Goal: Task Accomplishment & Management: Use online tool/utility

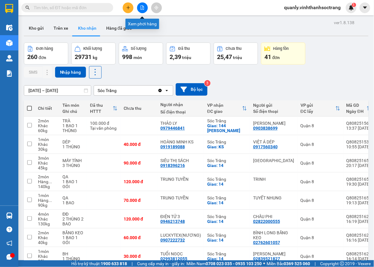
click at [143, 10] on button at bounding box center [142, 7] width 11 height 11
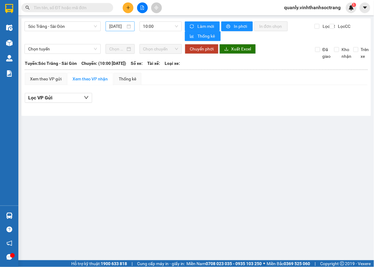
click at [119, 26] on input "15/08/2025" at bounding box center [117, 26] width 16 height 7
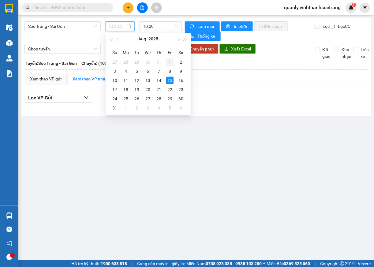
click at [168, 63] on div "1" at bounding box center [169, 61] width 7 height 7
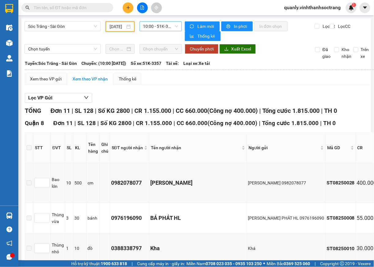
click at [168, 27] on span "10:00 - 51K-3357" at bounding box center [160, 26] width 35 height 9
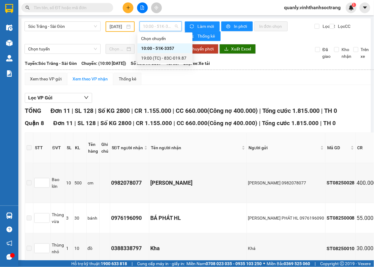
click at [168, 57] on div "19:00 (TC) - 83C-019.87" at bounding box center [165, 58] width 48 height 7
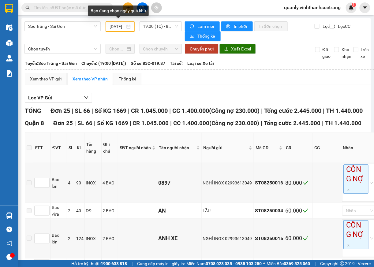
click at [124, 24] on div "01/08/2025" at bounding box center [120, 26] width 21 height 7
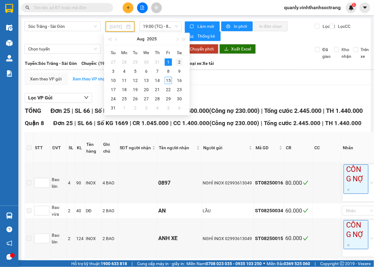
click at [179, 62] on div "2" at bounding box center [179, 61] width 7 height 7
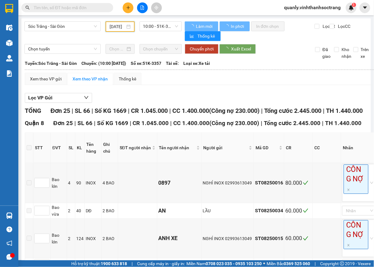
scroll to position [0, 6]
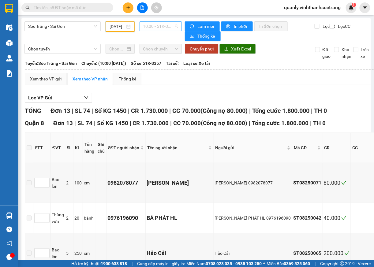
click at [172, 28] on span "10:00 - 51K-3357" at bounding box center [160, 26] width 35 height 9
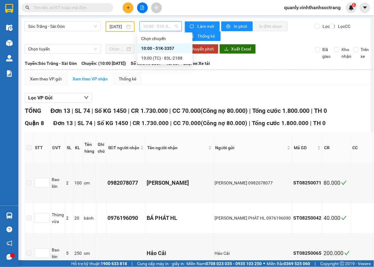
click at [151, 48] on div "10:00 - 51K-3357" at bounding box center [165, 48] width 48 height 7
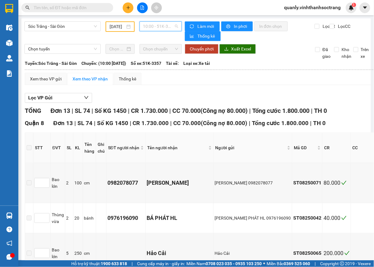
click at [174, 27] on span "10:00 - 51K-3357" at bounding box center [160, 26] width 35 height 9
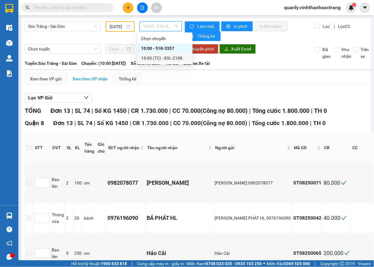
click at [176, 59] on div "19:00 (TC) - 83L-2188" at bounding box center [165, 58] width 48 height 7
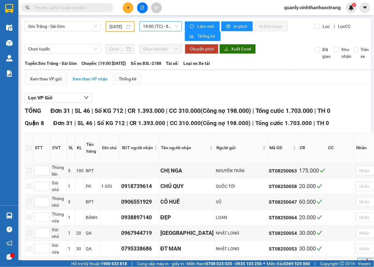
click at [124, 25] on div "02/08/2025" at bounding box center [120, 26] width 21 height 7
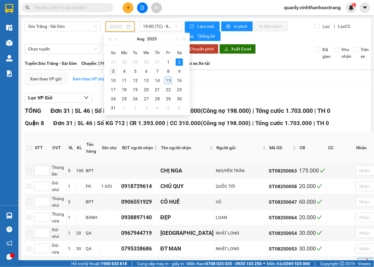
click at [113, 72] on div "3" at bounding box center [113, 71] width 7 height 7
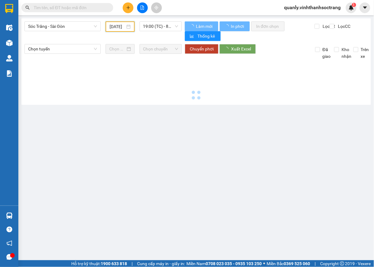
scroll to position [0, 6]
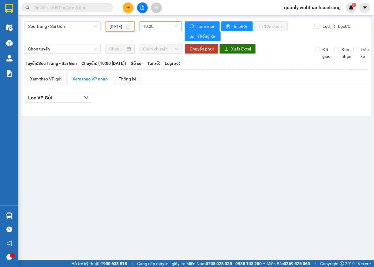
click at [171, 27] on span "10:00" at bounding box center [160, 26] width 35 height 9
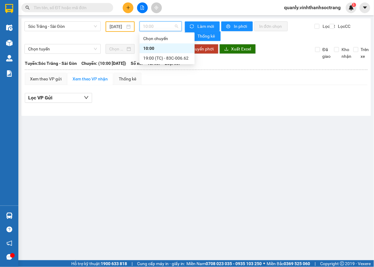
click at [152, 46] on div "10:00" at bounding box center [167, 48] width 48 height 7
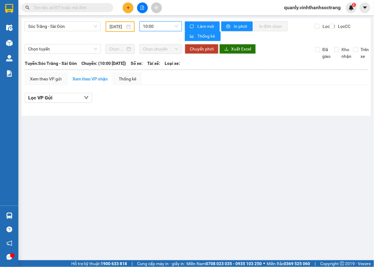
click at [173, 30] on span "10:00" at bounding box center [160, 26] width 35 height 9
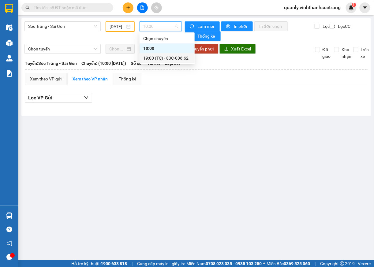
click at [171, 58] on div "19:00 (TC) - 83C-006.62" at bounding box center [167, 58] width 48 height 7
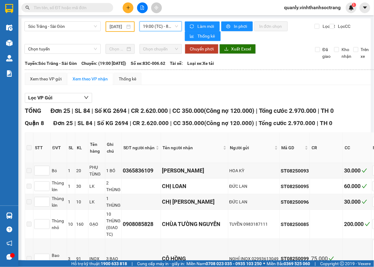
click at [153, 28] on span "19:00 (TC) - 83C-006.62" at bounding box center [160, 26] width 35 height 9
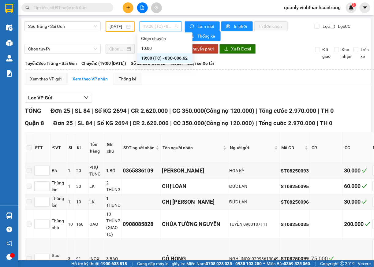
click at [154, 58] on div "19:00 (TC) - 83C-006.62" at bounding box center [165, 58] width 48 height 7
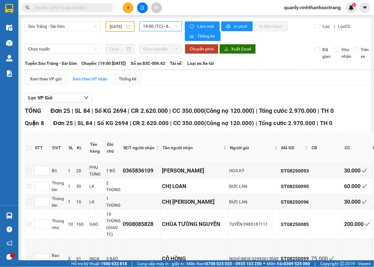
click at [118, 28] on input "03/08/2025" at bounding box center [117, 26] width 15 height 7
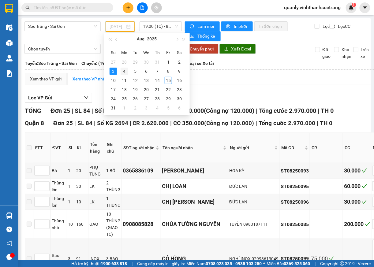
click at [124, 72] on div "4" at bounding box center [124, 71] width 7 height 7
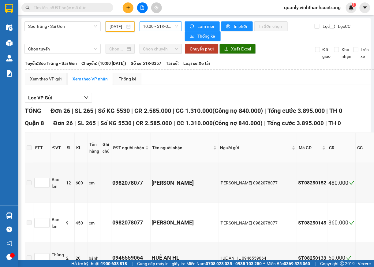
click at [172, 27] on span "10:00 - 51K-3357" at bounding box center [160, 26] width 35 height 9
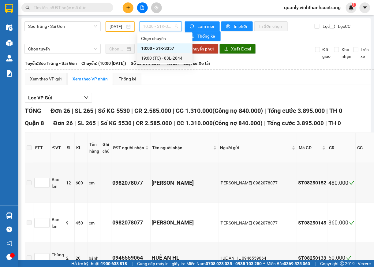
click at [169, 58] on div "19:00 (TC) - 83L-2844" at bounding box center [165, 58] width 48 height 7
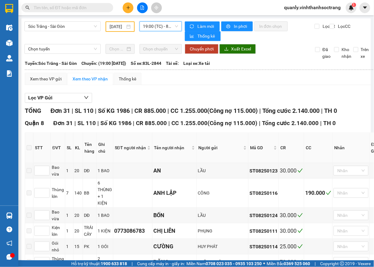
click at [114, 28] on input "04/08/2025" at bounding box center [117, 26] width 15 height 7
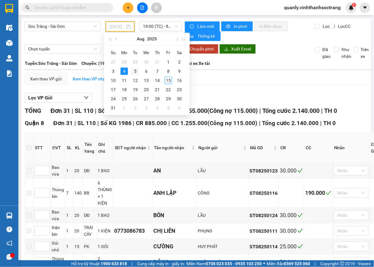
click at [133, 73] on div "5" at bounding box center [135, 71] width 7 height 7
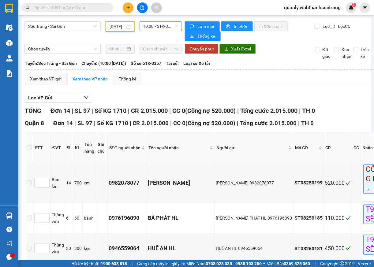
click at [165, 23] on span "10:00 - 51K-3357" at bounding box center [160, 26] width 35 height 9
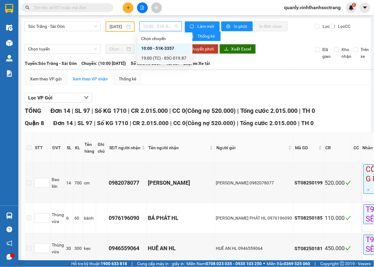
click at [180, 59] on div "19:00 (TC) - 83C-019.87" at bounding box center [165, 58] width 48 height 7
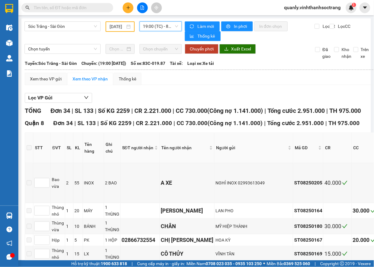
click at [122, 21] on div "05/08/2025" at bounding box center [120, 26] width 29 height 10
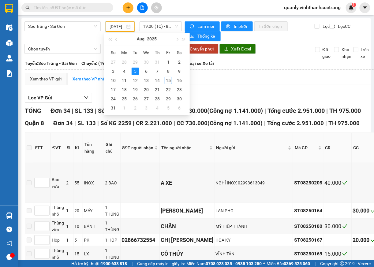
scroll to position [0, 6]
click at [147, 73] on div "6" at bounding box center [146, 71] width 7 height 7
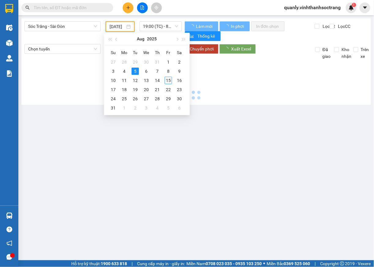
scroll to position [0, 6]
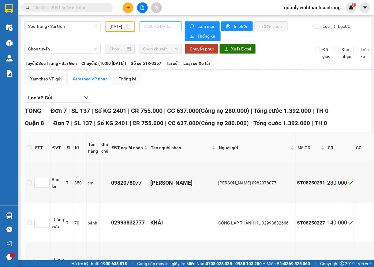
click at [172, 26] on span "10:00 - 51K-3357" at bounding box center [160, 26] width 35 height 9
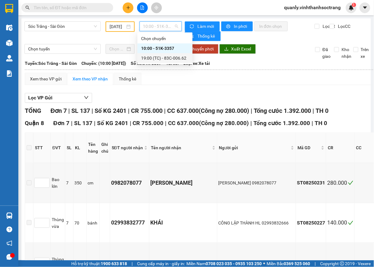
click at [177, 60] on div "19:00 (TC) - 83C-006.62" at bounding box center [165, 58] width 48 height 7
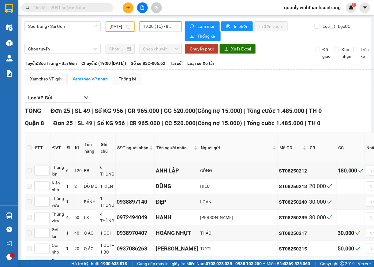
click at [119, 24] on input "06/08/2025" at bounding box center [117, 26] width 15 height 7
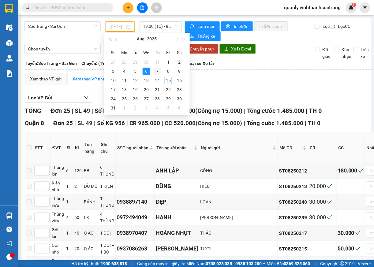
click at [156, 71] on div "7" at bounding box center [157, 71] width 7 height 7
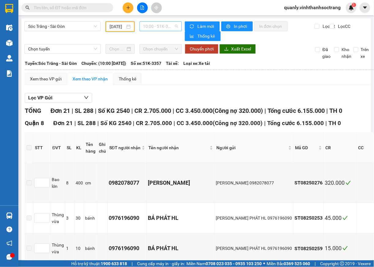
click at [174, 26] on span "10:00 - 51K-3357" at bounding box center [160, 26] width 35 height 9
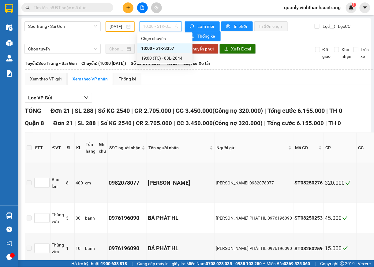
click at [176, 60] on div "19:00 (TC) - 83L-2844" at bounding box center [165, 58] width 48 height 7
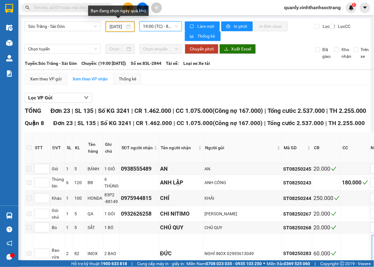
click at [115, 28] on input "07/08/2025" at bounding box center [117, 26] width 15 height 7
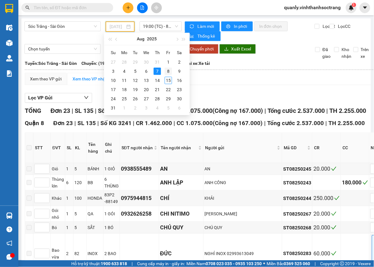
click at [169, 69] on div "8" at bounding box center [168, 71] width 7 height 7
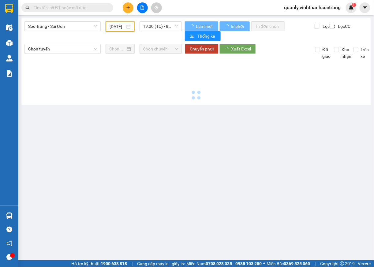
type input "08/08/2025"
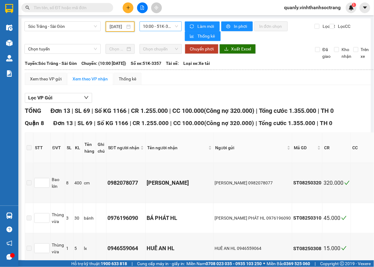
click at [166, 28] on span "10:00 - 51K-3357" at bounding box center [160, 26] width 35 height 9
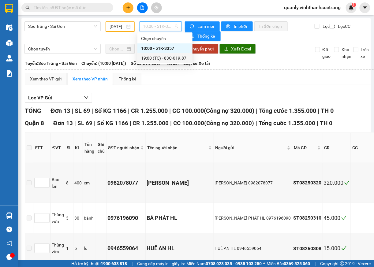
click at [173, 60] on div "19:00 (TC) - 83C-019.87" at bounding box center [165, 58] width 48 height 7
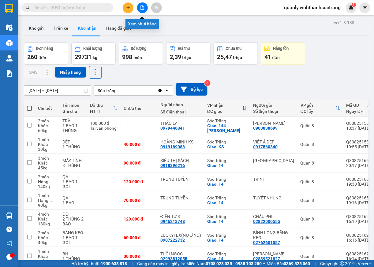
click at [140, 9] on icon "file-add" at bounding box center [142, 8] width 4 height 4
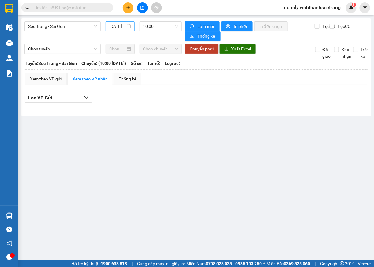
click at [125, 26] on input "15/08/2025" at bounding box center [117, 26] width 16 height 7
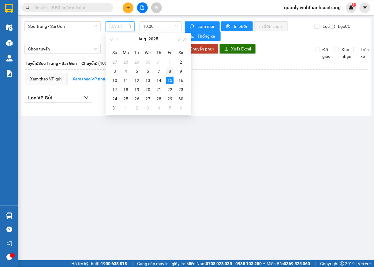
click at [168, 70] on div "8" at bounding box center [169, 71] width 7 height 7
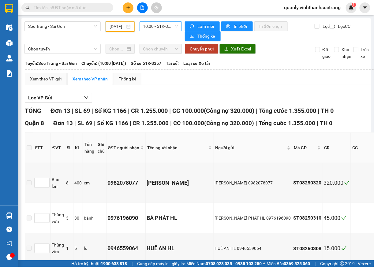
click at [168, 30] on span "10:00 - 51K-3357" at bounding box center [160, 26] width 35 height 9
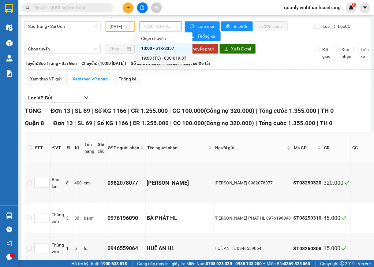
click at [170, 55] on div "19:00 (TC) - 83C-019.87" at bounding box center [165, 58] width 48 height 7
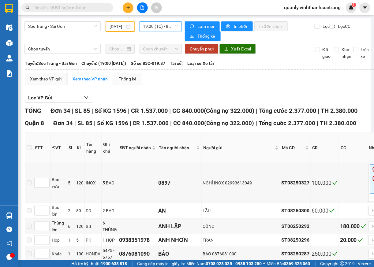
click at [122, 27] on input "08/08/2025" at bounding box center [117, 26] width 15 height 7
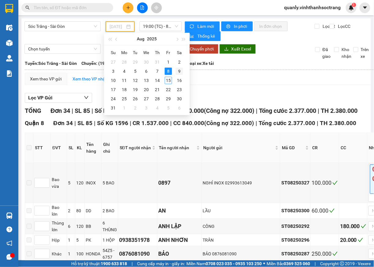
click at [177, 70] on div "9" at bounding box center [179, 71] width 7 height 7
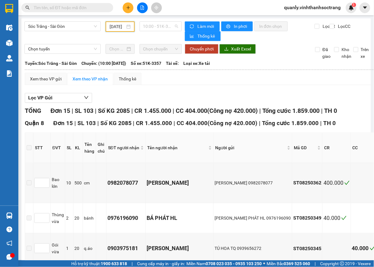
drag, startPoint x: 166, startPoint y: 29, endPoint x: 168, endPoint y: 37, distance: 7.6
click at [166, 30] on span "10:00 - 51K-3357" at bounding box center [160, 26] width 35 height 9
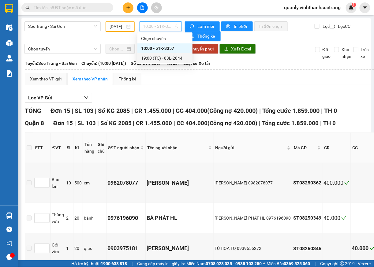
click at [177, 58] on div "19:00 (TC) - 83L-2844" at bounding box center [165, 58] width 48 height 7
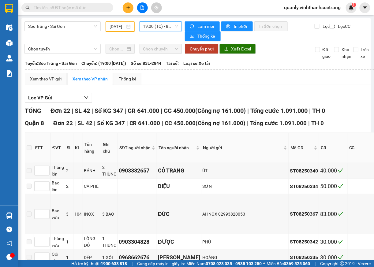
click at [122, 25] on input "09/08/2025" at bounding box center [117, 26] width 15 height 7
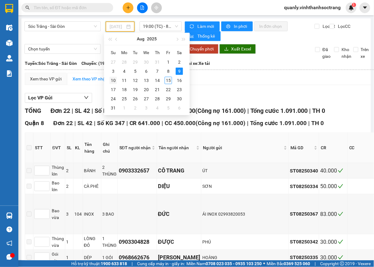
click at [113, 79] on div "10" at bounding box center [113, 80] width 7 height 7
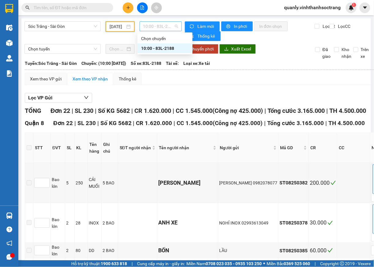
click at [173, 29] on span "10:00 - 83L-2188" at bounding box center [160, 26] width 35 height 9
click at [173, 49] on div "10:00 - 83L-2188" at bounding box center [165, 48] width 48 height 7
click at [120, 29] on input "10/08/2025" at bounding box center [117, 26] width 15 height 7
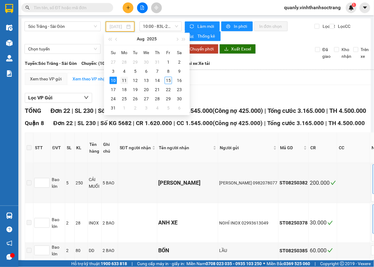
click at [124, 81] on div "11" at bounding box center [124, 80] width 7 height 7
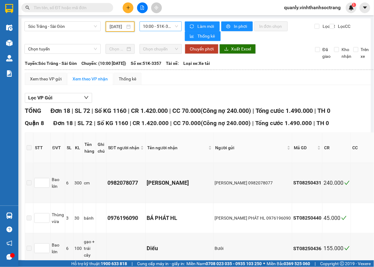
click at [170, 25] on span "10:00 - 51K-3357" at bounding box center [160, 26] width 35 height 9
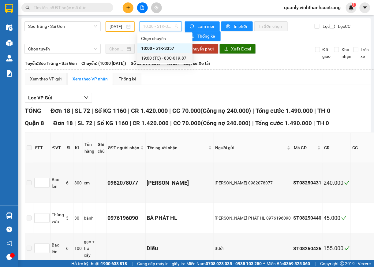
click at [180, 57] on div "19:00 (TC) - 83C-019.87" at bounding box center [165, 58] width 48 height 7
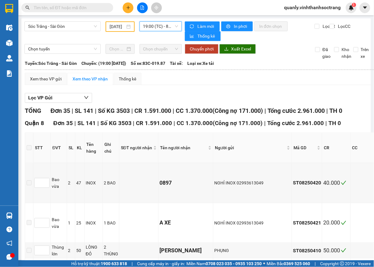
click at [124, 25] on div "11/08/2025" at bounding box center [120, 26] width 21 height 7
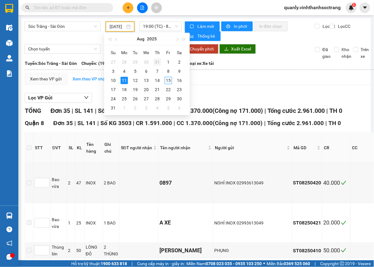
scroll to position [0, 6]
click at [136, 81] on div "12" at bounding box center [135, 80] width 7 height 7
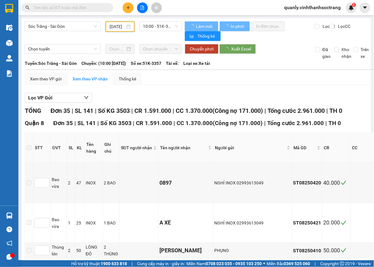
scroll to position [0, 6]
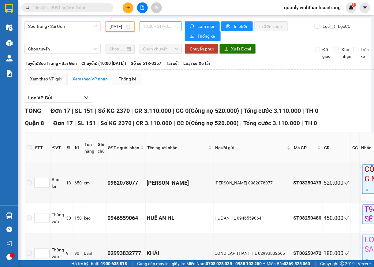
click at [172, 26] on span "10:00 - 51K-3357" at bounding box center [160, 26] width 35 height 9
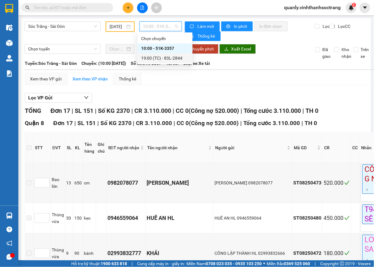
click at [175, 58] on div "19:00 (TC) - 83L-2844" at bounding box center [165, 58] width 48 height 7
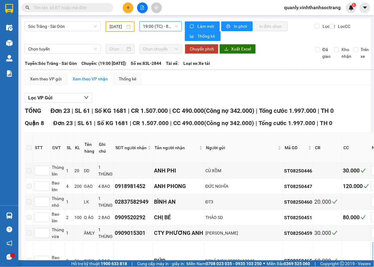
click at [119, 26] on input "12/08/2025" at bounding box center [117, 26] width 15 height 7
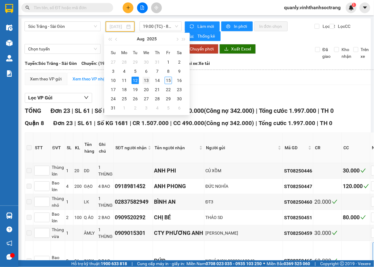
click at [147, 82] on div "13" at bounding box center [146, 80] width 7 height 7
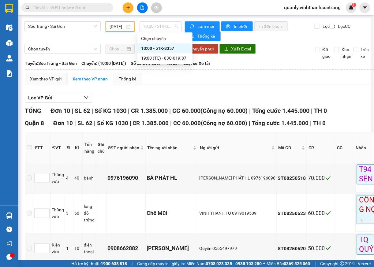
drag, startPoint x: 166, startPoint y: 23, endPoint x: 179, endPoint y: 43, distance: 23.6
click at [166, 24] on span "10:00 - 51K-3357" at bounding box center [160, 26] width 35 height 9
click at [182, 59] on div "19:00 (TC) - 83C-019.87" at bounding box center [165, 58] width 48 height 7
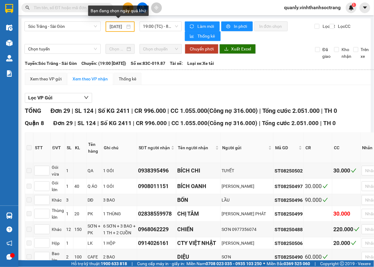
click at [125, 27] on div "13/08/2025" at bounding box center [120, 26] width 21 height 7
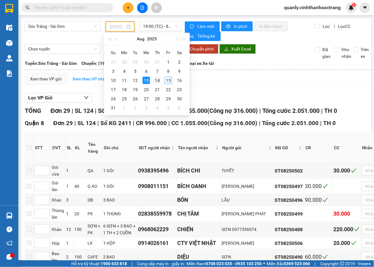
click at [159, 82] on div "14" at bounding box center [157, 80] width 7 height 7
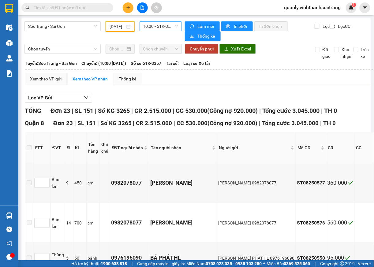
click at [174, 29] on span "10:00 - 51K-3357" at bounding box center [160, 26] width 35 height 9
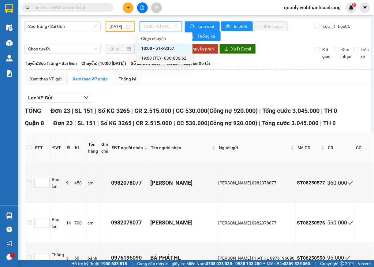
click at [173, 58] on div "19:00 (TC) - 83C-006.62" at bounding box center [165, 58] width 48 height 7
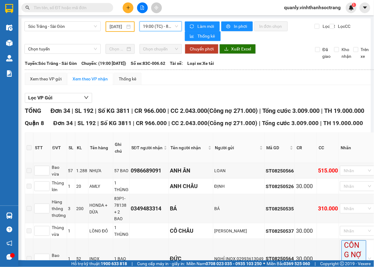
click at [121, 26] on input "[DATE]" at bounding box center [117, 26] width 15 height 7
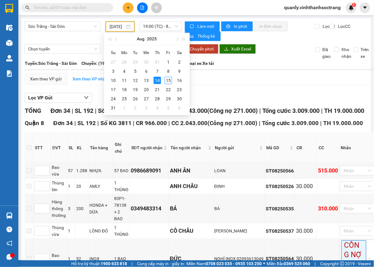
type input "[DATE]"
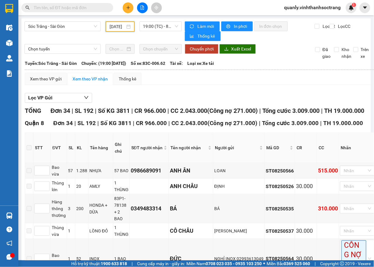
click at [116, 26] on input "[DATE]" at bounding box center [117, 26] width 15 height 7
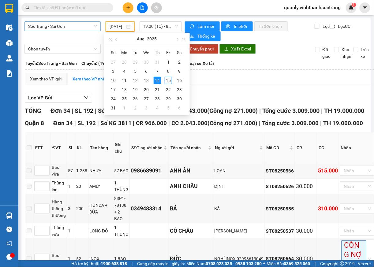
click at [86, 31] on span "Sóc Trăng - Sài Gòn" at bounding box center [62, 26] width 69 height 9
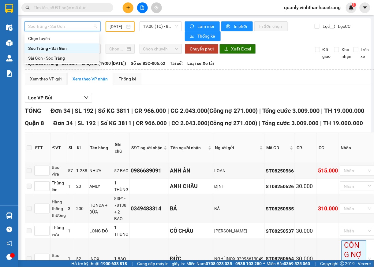
click at [62, 58] on div "Sài Gòn - Sóc Trăng" at bounding box center [61, 58] width 67 height 7
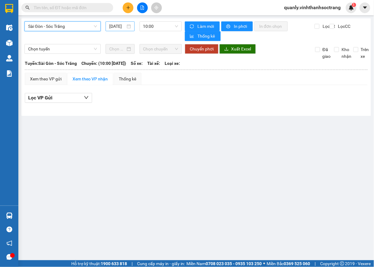
click at [125, 24] on input "15/08/2025" at bounding box center [117, 26] width 16 height 7
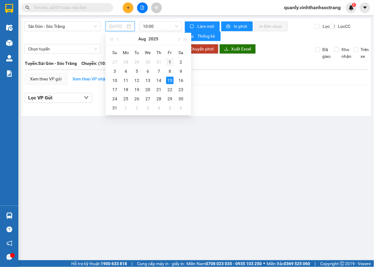
click at [171, 63] on div "1" at bounding box center [169, 61] width 7 height 7
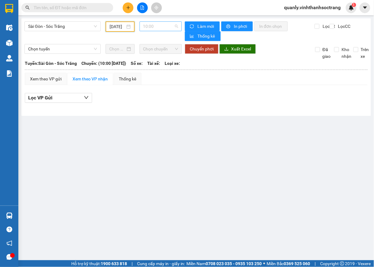
click at [178, 28] on span "10:00" at bounding box center [160, 26] width 35 height 9
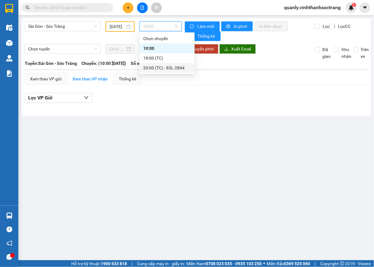
click at [168, 69] on div "20:00 (TC) - 83L-2844" at bounding box center [167, 68] width 48 height 7
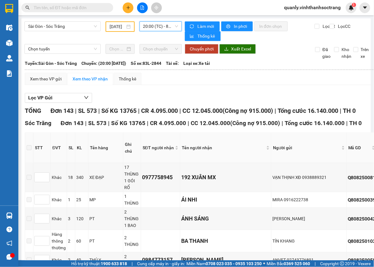
click at [126, 25] on div "01/08/2025" at bounding box center [120, 26] width 21 height 7
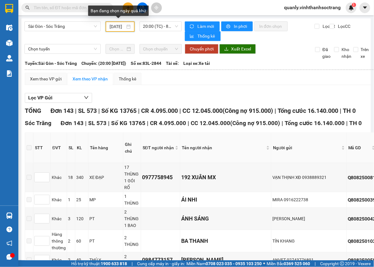
scroll to position [0, 6]
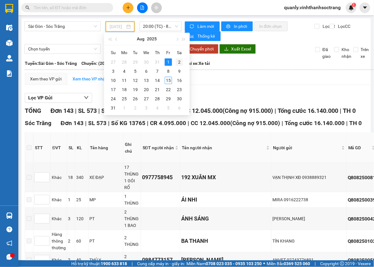
click at [180, 62] on div "2" at bounding box center [179, 61] width 7 height 7
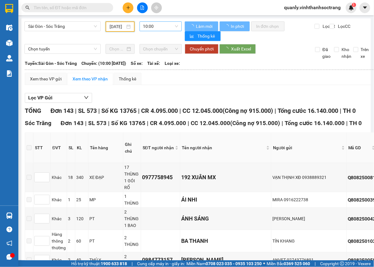
click at [175, 26] on span "10:00" at bounding box center [160, 26] width 35 height 9
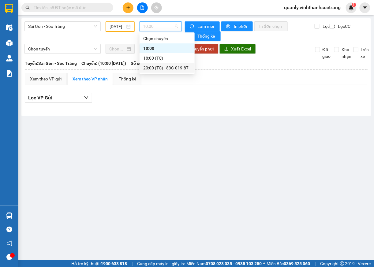
click at [152, 69] on div "20:00 (TC) - 83C-019.87" at bounding box center [167, 68] width 48 height 7
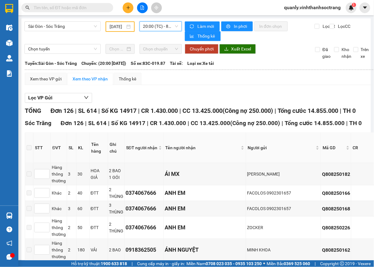
click at [117, 25] on input "02/08/2025" at bounding box center [117, 26] width 15 height 7
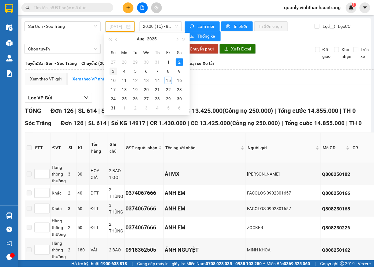
click at [112, 70] on div "3" at bounding box center [113, 71] width 7 height 7
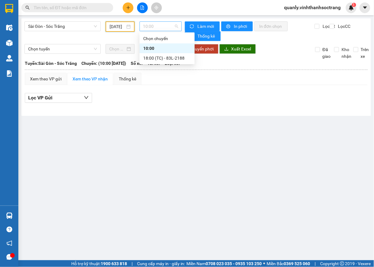
click at [170, 24] on span "10:00" at bounding box center [160, 26] width 35 height 9
click at [168, 59] on div "18:00 (TC) - 83L-2188" at bounding box center [167, 58] width 48 height 7
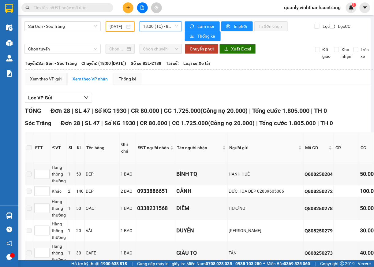
drag, startPoint x: 115, startPoint y: 26, endPoint x: 118, endPoint y: 38, distance: 12.8
click at [115, 27] on input "03/08/2025" at bounding box center [117, 26] width 15 height 7
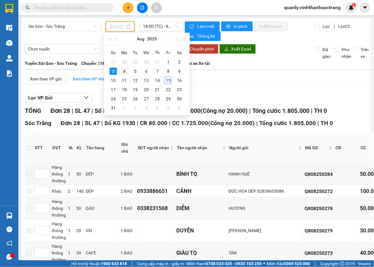
click at [126, 74] on div "4" at bounding box center [124, 71] width 7 height 7
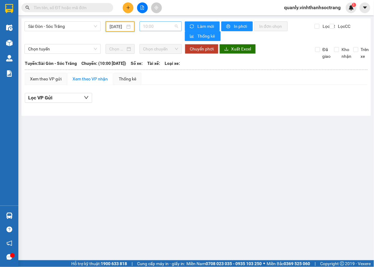
click at [171, 26] on span "10:00" at bounding box center [160, 26] width 35 height 9
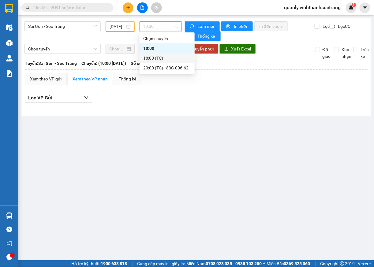
click at [150, 58] on div "18:00 (TC)" at bounding box center [167, 58] width 48 height 7
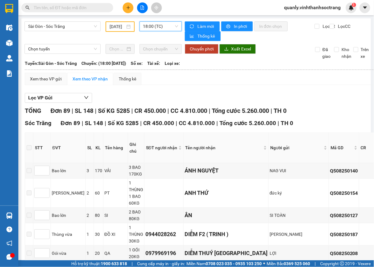
click at [175, 26] on span "18:00 (TC)" at bounding box center [160, 26] width 35 height 9
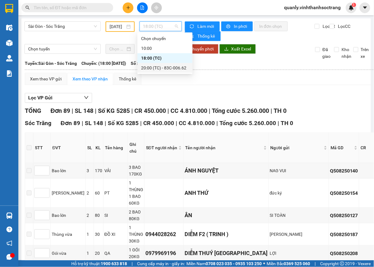
click at [161, 69] on div "20:00 (TC) - 83C-006.62" at bounding box center [165, 68] width 48 height 7
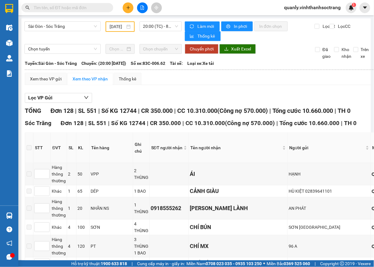
drag, startPoint x: 162, startPoint y: 23, endPoint x: 164, endPoint y: 30, distance: 7.5
click at [162, 23] on span "20:00 (TC) - 83C-006.62" at bounding box center [160, 26] width 35 height 9
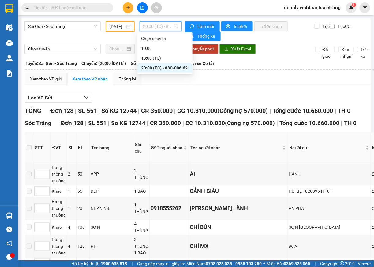
click at [171, 69] on div "20:00 (TC) - 83C-006.62" at bounding box center [165, 68] width 48 height 7
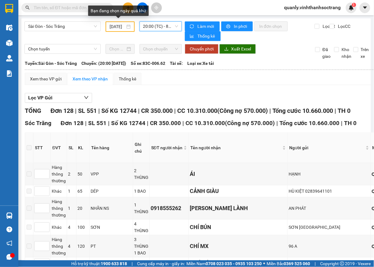
click at [121, 24] on input "04/08/2025" at bounding box center [117, 26] width 15 height 7
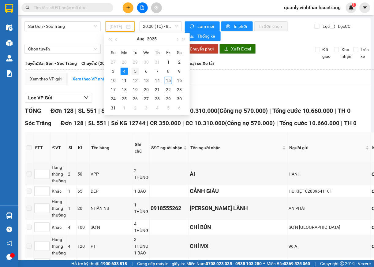
click at [136, 72] on div "5" at bounding box center [135, 71] width 7 height 7
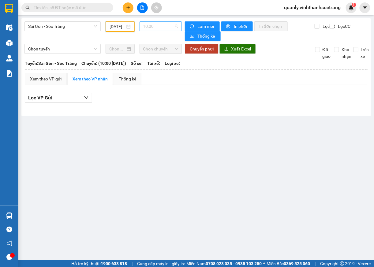
click at [175, 25] on span "10:00" at bounding box center [160, 26] width 35 height 9
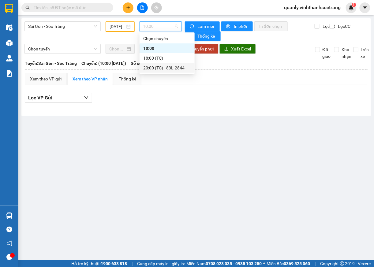
click at [170, 67] on div "20:00 (TC) - 83L-2844" at bounding box center [167, 68] width 48 height 7
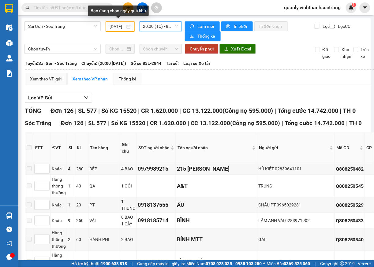
click at [124, 27] on div "05/08/2025" at bounding box center [120, 26] width 21 height 7
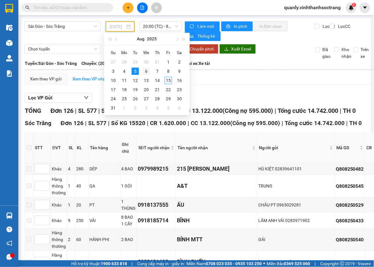
click at [147, 72] on div "6" at bounding box center [146, 71] width 7 height 7
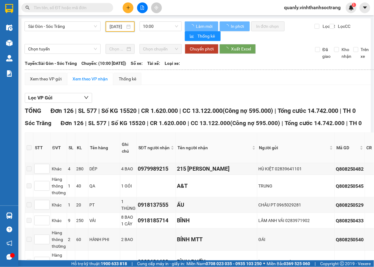
scroll to position [0, 6]
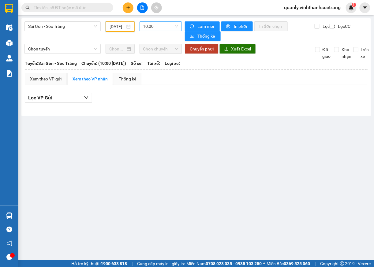
click at [174, 26] on span "10:00" at bounding box center [160, 26] width 35 height 9
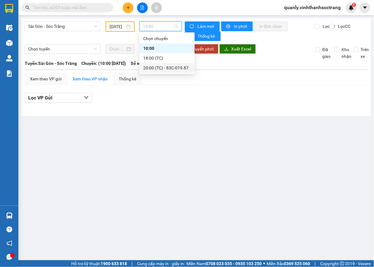
click at [163, 66] on div "20:00 (TC) - 83C-019.87" at bounding box center [167, 68] width 48 height 7
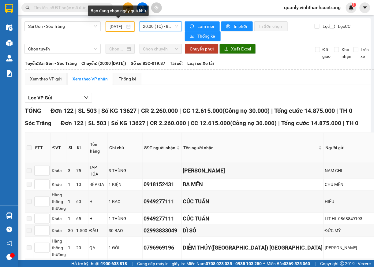
click at [121, 25] on input "06/08/2025" at bounding box center [117, 26] width 15 height 7
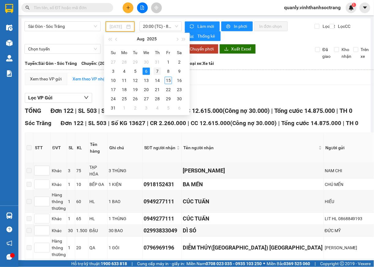
click at [156, 71] on div "7" at bounding box center [157, 71] width 7 height 7
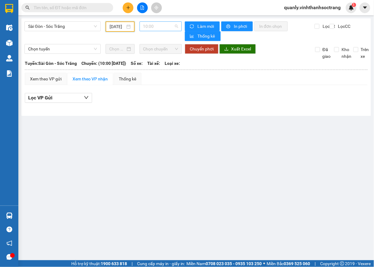
click at [176, 24] on span "10:00" at bounding box center [160, 26] width 35 height 9
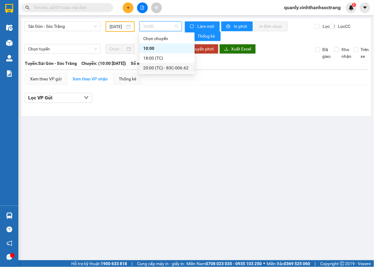
click at [165, 70] on div "20:00 (TC) - 83C-006.62" at bounding box center [167, 68] width 48 height 7
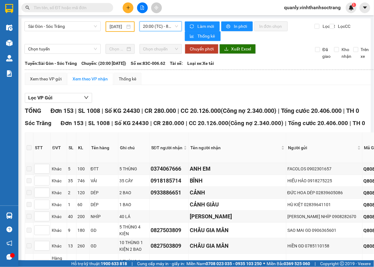
drag, startPoint x: 119, startPoint y: 26, endPoint x: 124, endPoint y: 33, distance: 8.2
click at [119, 27] on input "07/08/2025" at bounding box center [117, 26] width 15 height 7
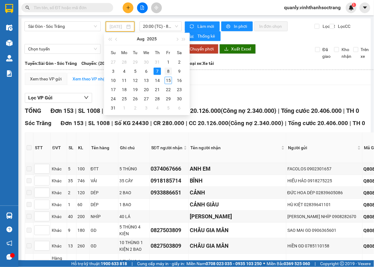
click at [168, 73] on div "8" at bounding box center [168, 71] width 7 height 7
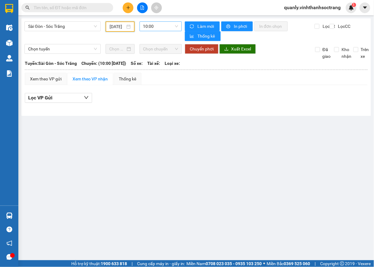
click at [171, 26] on span "10:00" at bounding box center [160, 26] width 35 height 9
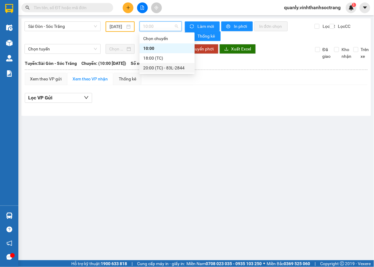
click at [165, 70] on div "20:00 (TC) - 83L-2844" at bounding box center [167, 68] width 48 height 7
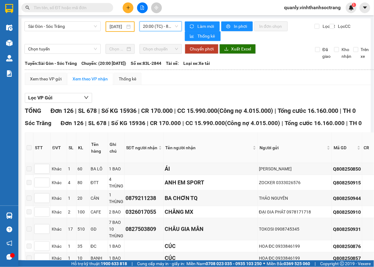
click at [120, 28] on input "08/08/2025" at bounding box center [117, 26] width 15 height 7
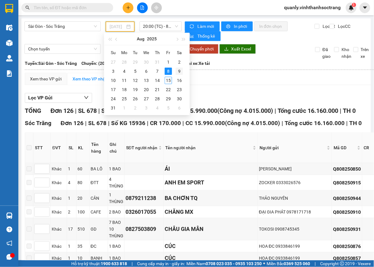
click at [178, 70] on div "9" at bounding box center [179, 71] width 7 height 7
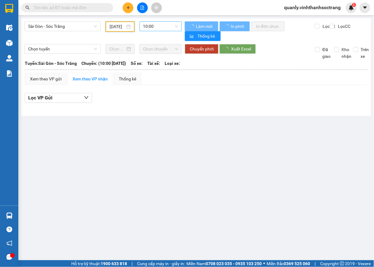
click at [174, 27] on span "10:00" at bounding box center [160, 26] width 35 height 9
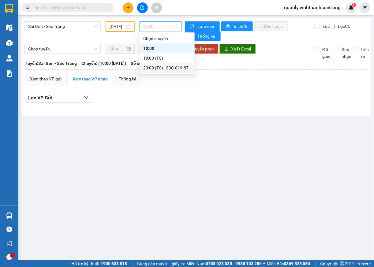
click at [168, 68] on div "20:00 (TC) - 83C-019.87" at bounding box center [167, 68] width 48 height 7
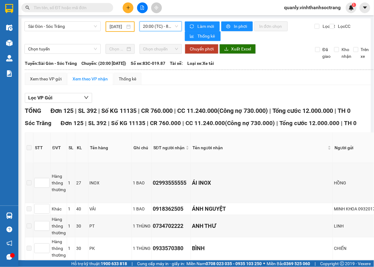
click at [119, 28] on input "09/08/2025" at bounding box center [117, 26] width 15 height 7
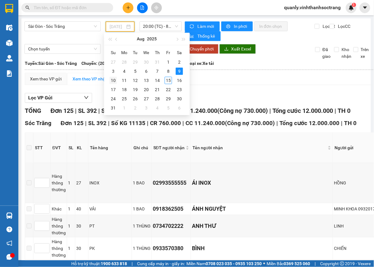
click at [114, 81] on div "10" at bounding box center [113, 80] width 7 height 7
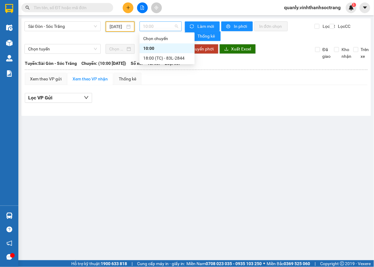
click at [174, 30] on span "10:00" at bounding box center [160, 26] width 35 height 9
click at [162, 58] on div "18:00 (TC) - 83L-2844" at bounding box center [167, 58] width 48 height 7
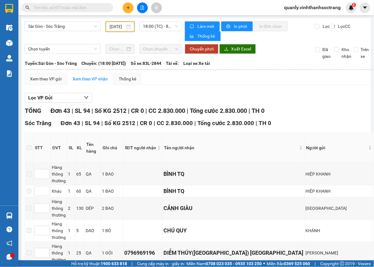
click at [122, 27] on input "10/08/2025" at bounding box center [117, 26] width 15 height 7
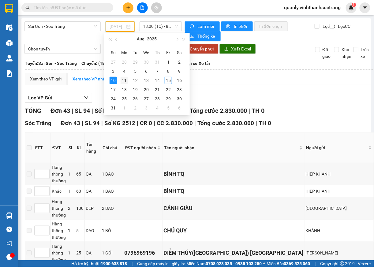
click at [124, 83] on div "11" at bounding box center [124, 80] width 7 height 7
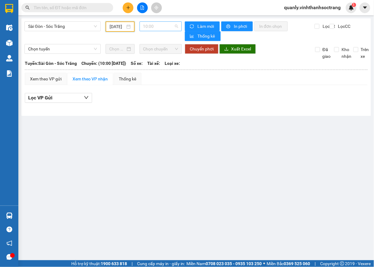
click at [174, 25] on span "10:00" at bounding box center [160, 26] width 35 height 9
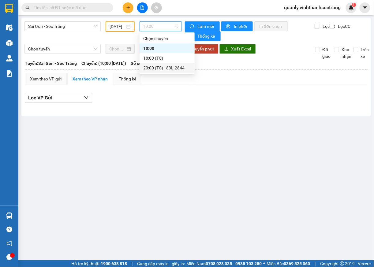
click at [163, 67] on div "20:00 (TC) - 83L-2844" at bounding box center [167, 68] width 48 height 7
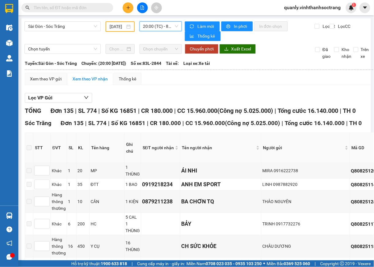
click at [121, 25] on input "11/08/2025" at bounding box center [117, 26] width 15 height 7
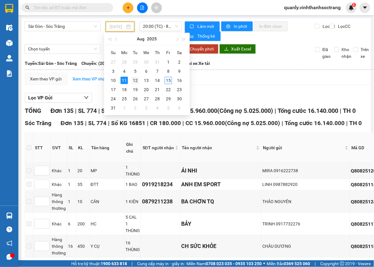
click at [135, 81] on div "12" at bounding box center [135, 80] width 7 height 7
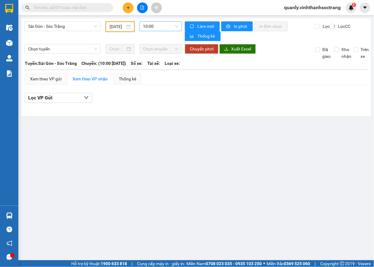
click at [175, 26] on span "10:00" at bounding box center [160, 26] width 35 height 9
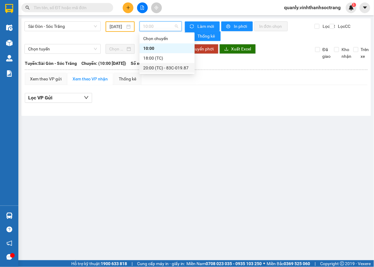
click at [170, 70] on div "20:00 (TC) - 83C-019.87" at bounding box center [167, 68] width 48 height 7
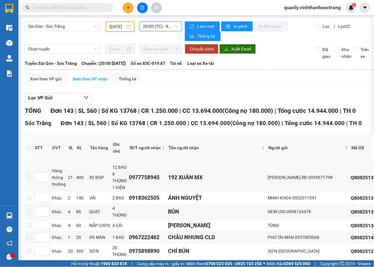
click at [172, 27] on span "20:00 (TC) - 83C-019.87" at bounding box center [160, 26] width 35 height 9
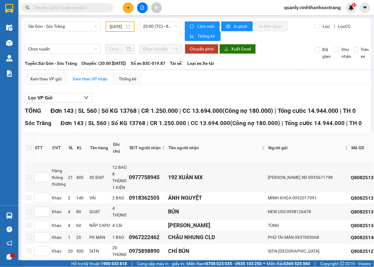
click at [121, 25] on input "12/08/2025" at bounding box center [117, 26] width 15 height 7
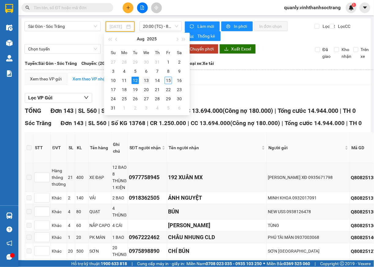
click at [146, 81] on div "13" at bounding box center [146, 80] width 7 height 7
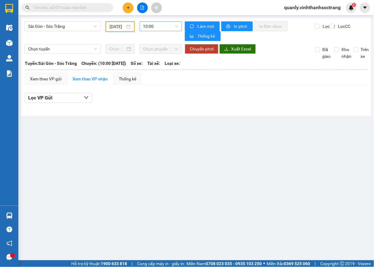
click at [176, 28] on span "10:00" at bounding box center [160, 26] width 35 height 9
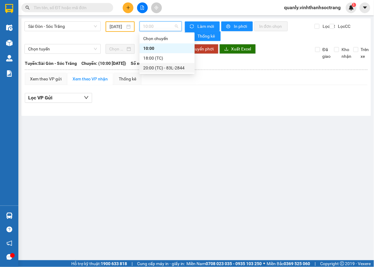
click at [171, 70] on div "20:00 (TC) - 83L-2844" at bounding box center [167, 68] width 48 height 7
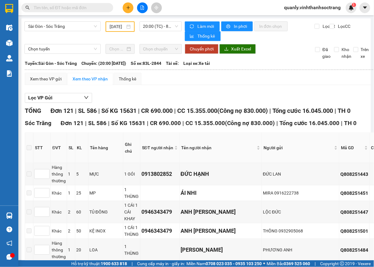
click at [123, 28] on div "13/08/2025" at bounding box center [120, 26] width 21 height 7
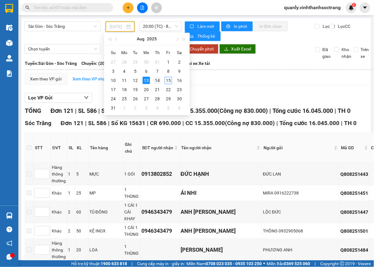
click at [155, 81] on div "14" at bounding box center [157, 80] width 7 height 7
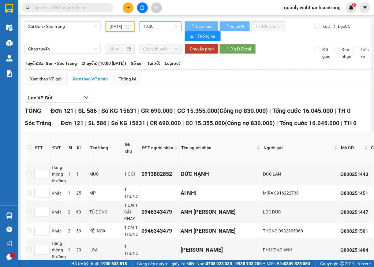
type input "[DATE]"
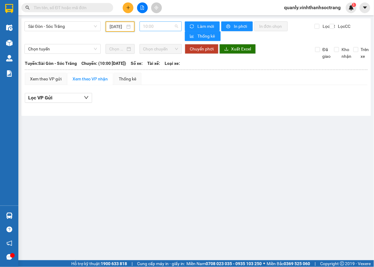
click at [176, 29] on span "10:00" at bounding box center [160, 26] width 35 height 9
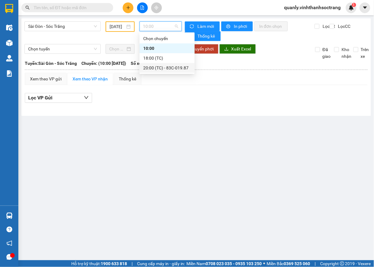
click at [174, 69] on div "20:00 (TC) - 83C-019.87" at bounding box center [167, 68] width 48 height 7
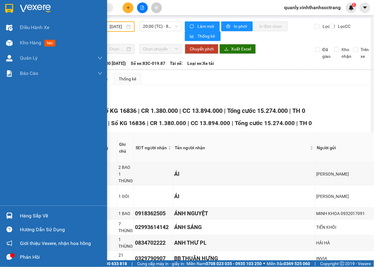
click at [23, 104] on div "Điều hành xe Kho hàng mới Quản [PERSON_NAME] lý chuyến Quản lý khách hàng Quản …" at bounding box center [53, 113] width 107 height 186
